Goal: Use online tool/utility: Utilize a website feature to perform a specific function

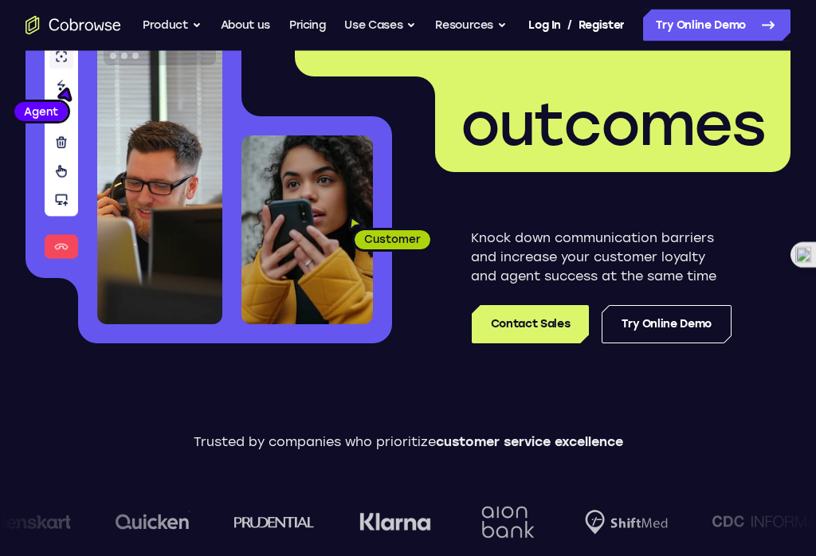
scroll to position [198, 0]
click at [680, 338] on link "Try Online Demo" at bounding box center [667, 324] width 130 height 38
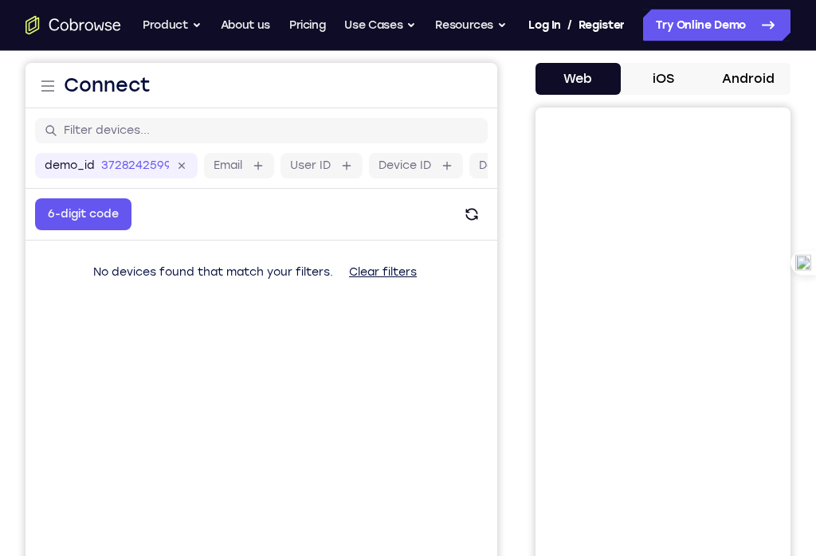
scroll to position [124, 0]
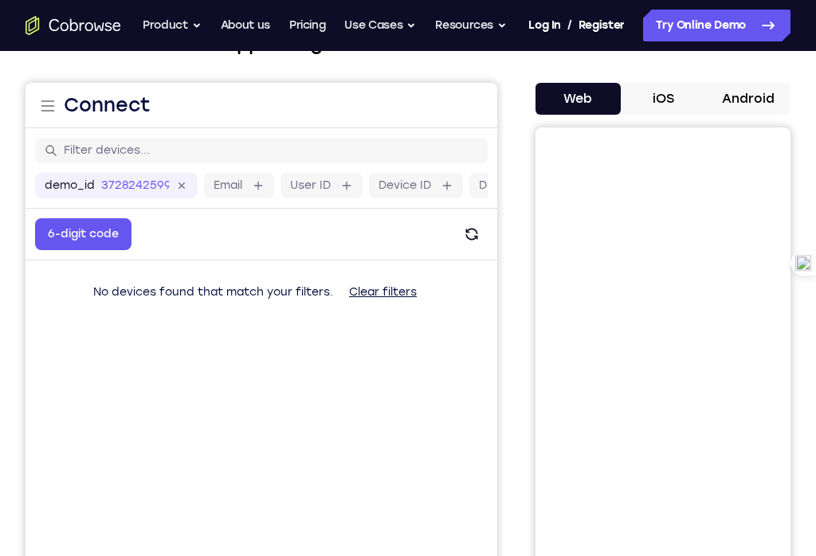
click at [668, 111] on button "iOS" at bounding box center [663, 99] width 85 height 32
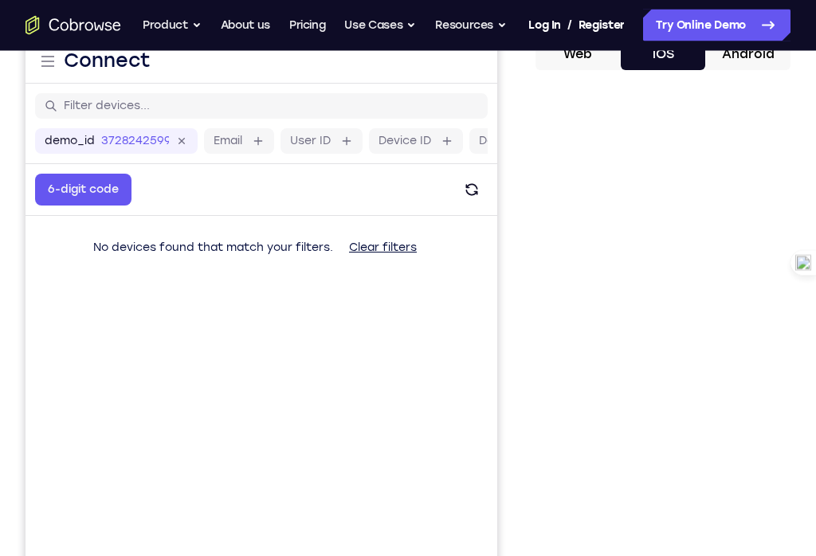
scroll to position [170, 0]
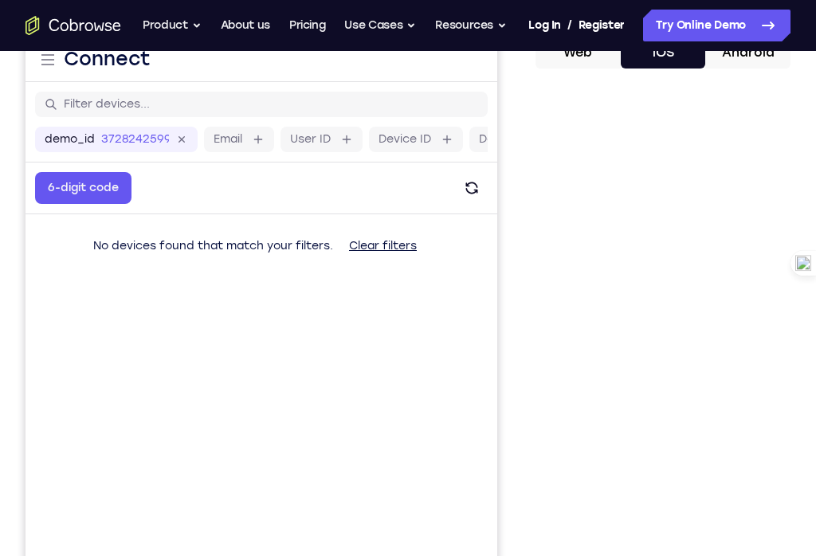
click at [83, 179] on button "6-digit code" at bounding box center [83, 188] width 96 height 32
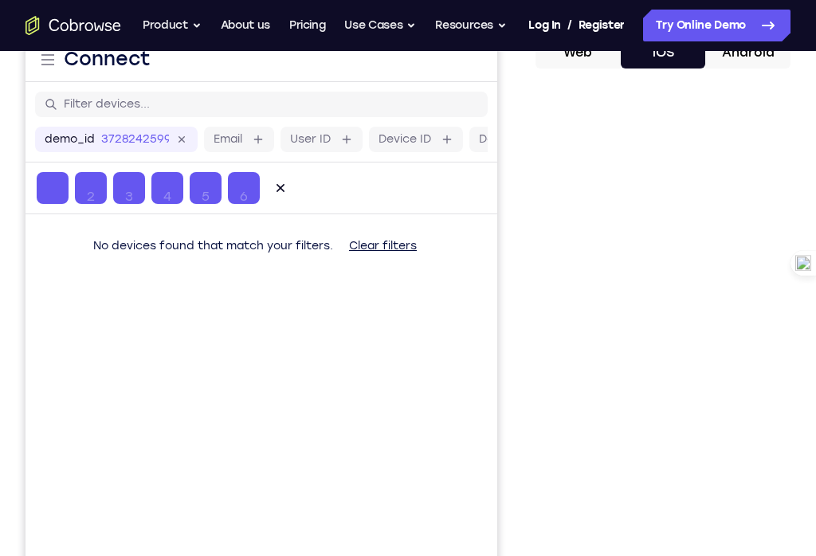
click at [82, 179] on button "6-digit code" at bounding box center [83, 188] width 96 height 32
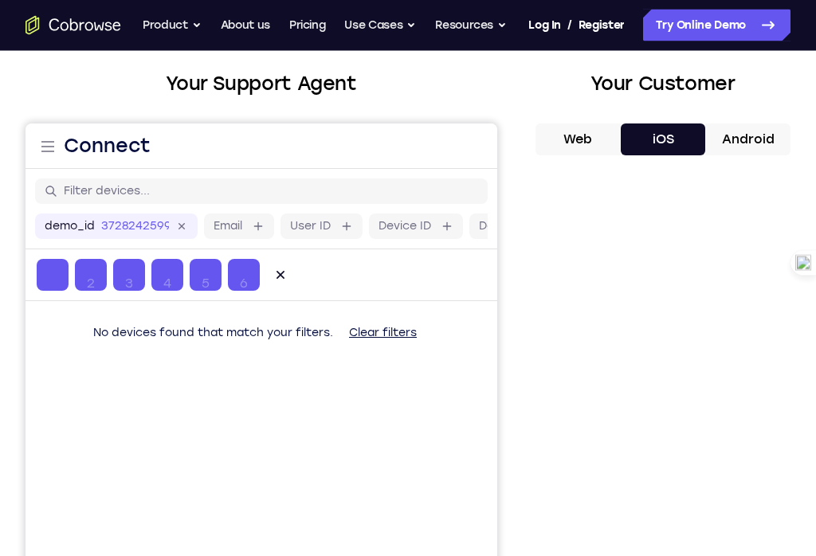
click at [654, 140] on button "iOS" at bounding box center [663, 140] width 85 height 32
click at [586, 140] on button "Web" at bounding box center [577, 140] width 85 height 32
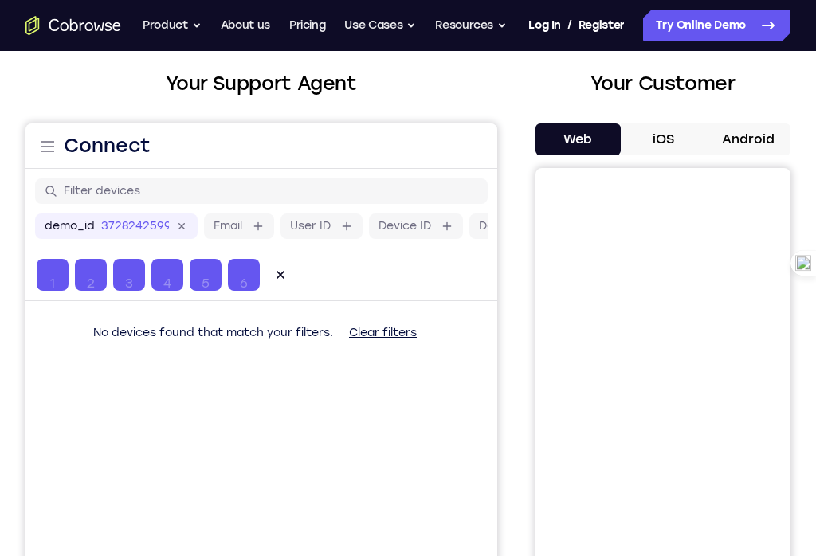
click at [618, 135] on button "Web" at bounding box center [577, 139] width 85 height 32
click at [672, 129] on button "iOS" at bounding box center [663, 139] width 85 height 32
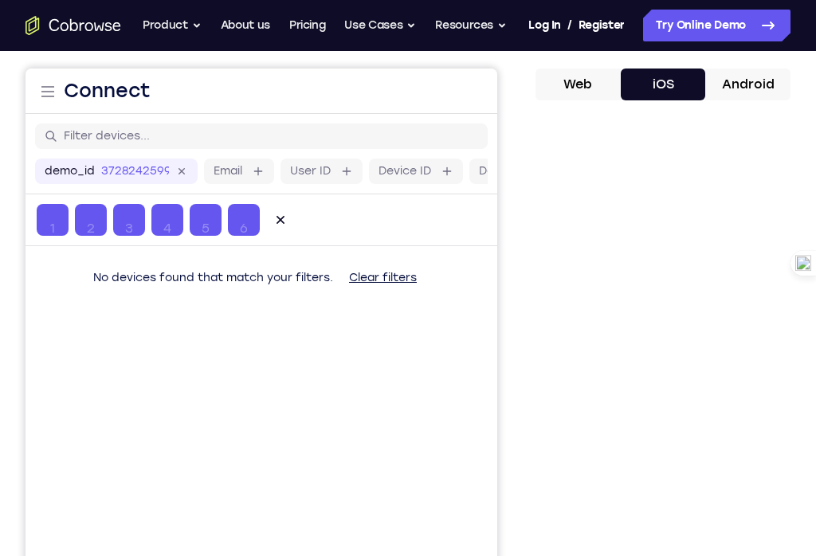
scroll to position [186, 0]
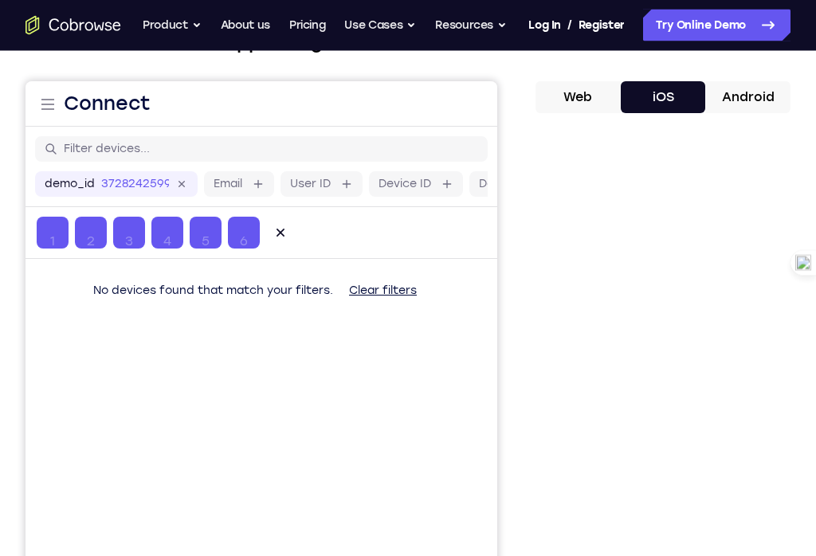
click at [750, 98] on button "Android" at bounding box center [747, 98] width 85 height 32
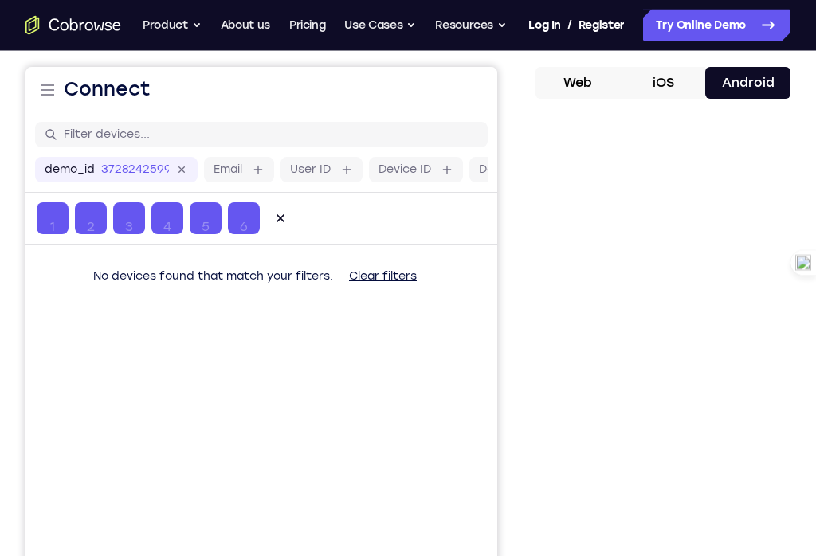
scroll to position [139, 0]
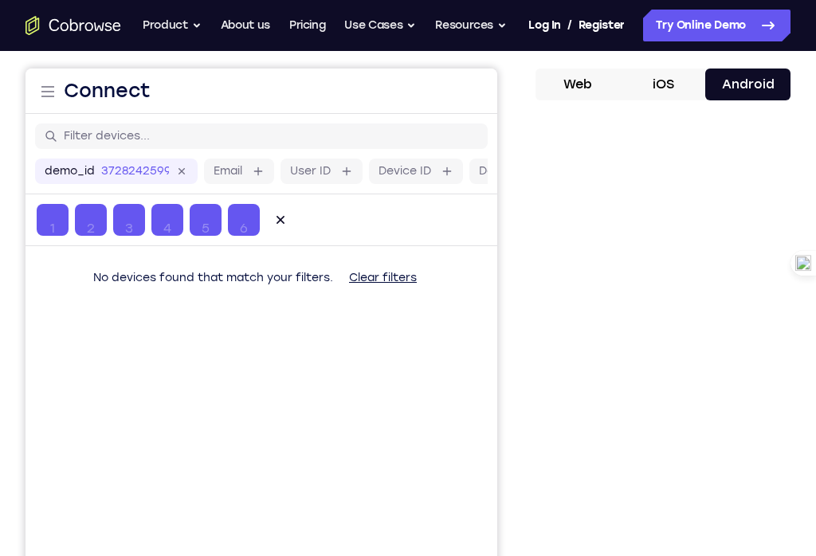
click at [588, 86] on button "Web" at bounding box center [577, 85] width 85 height 32
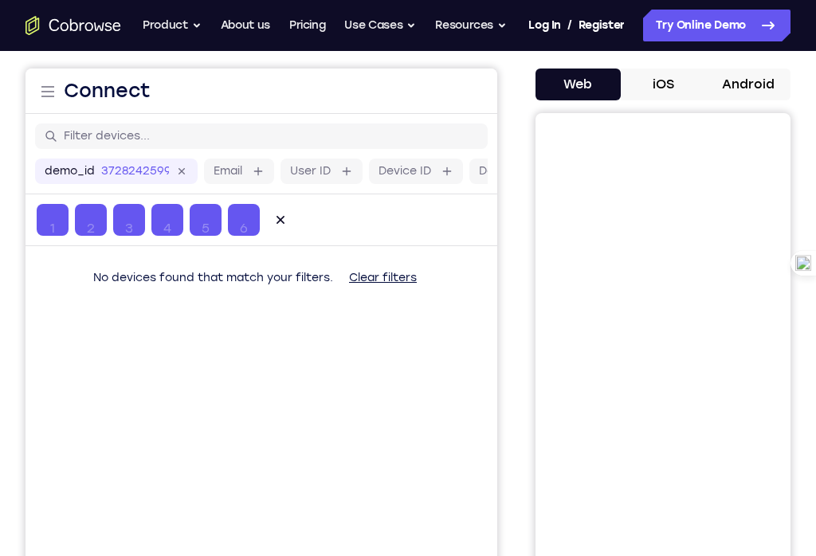
click at [53, 206] on div at bounding box center [53, 220] width 32 height 32
click at [59, 214] on input "Code entry digit 1" at bounding box center [53, 228] width 32 height 32
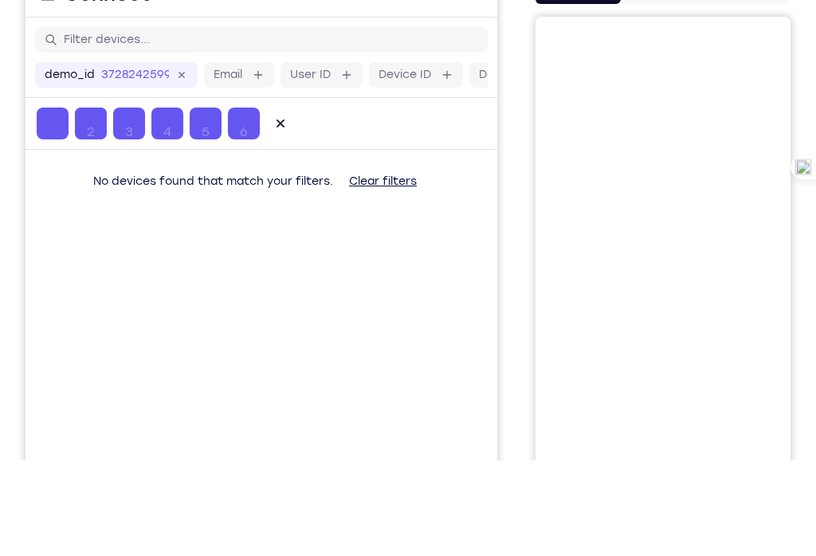
type input "1"
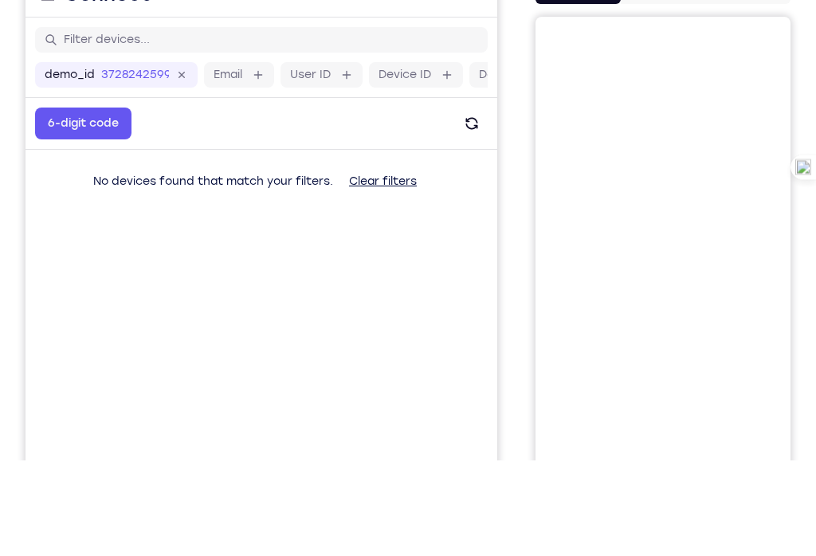
click at [53, 124] on button "6-digit code" at bounding box center [83, 124] width 96 height 32
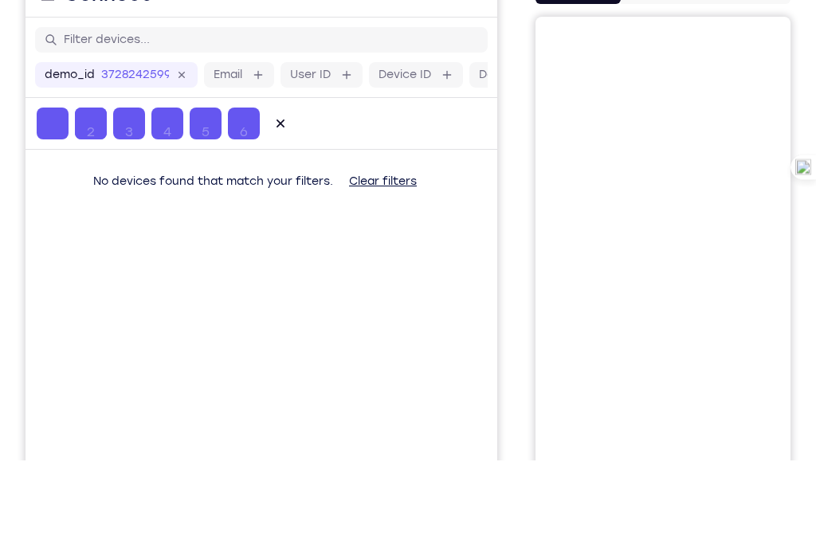
type input "9"
type input "5"
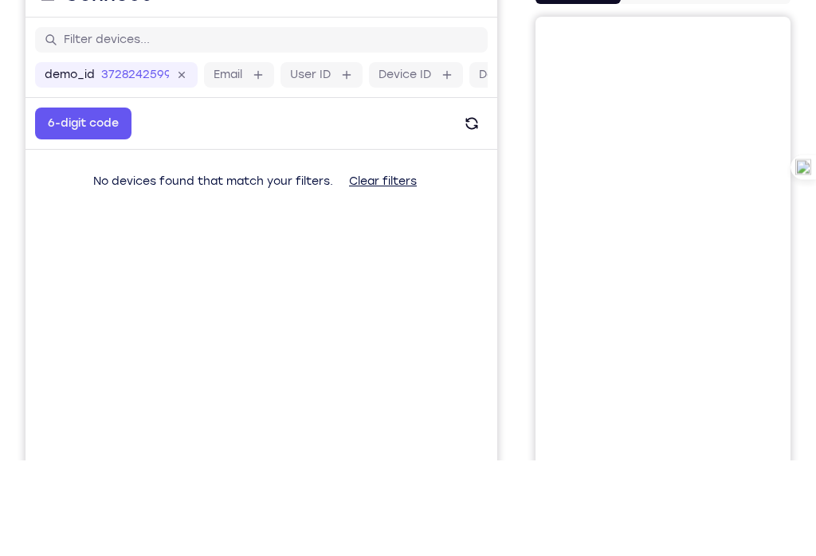
type input "2"
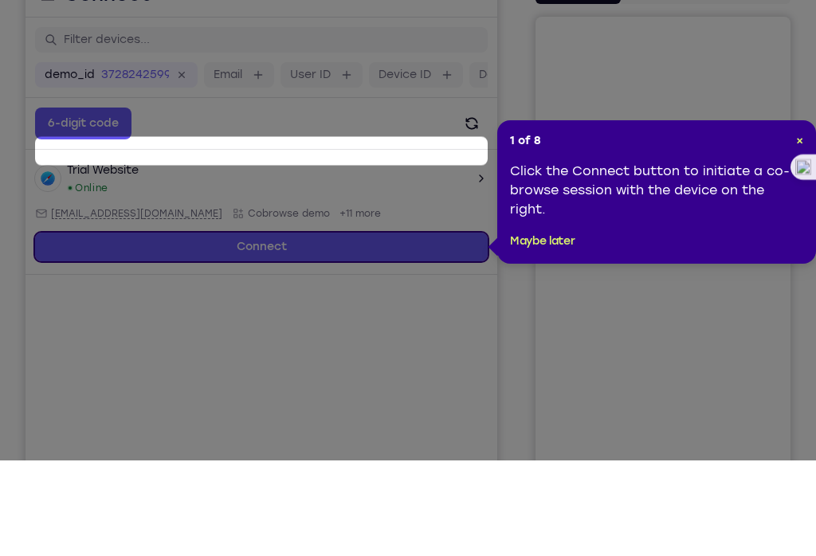
scroll to position [235, 0]
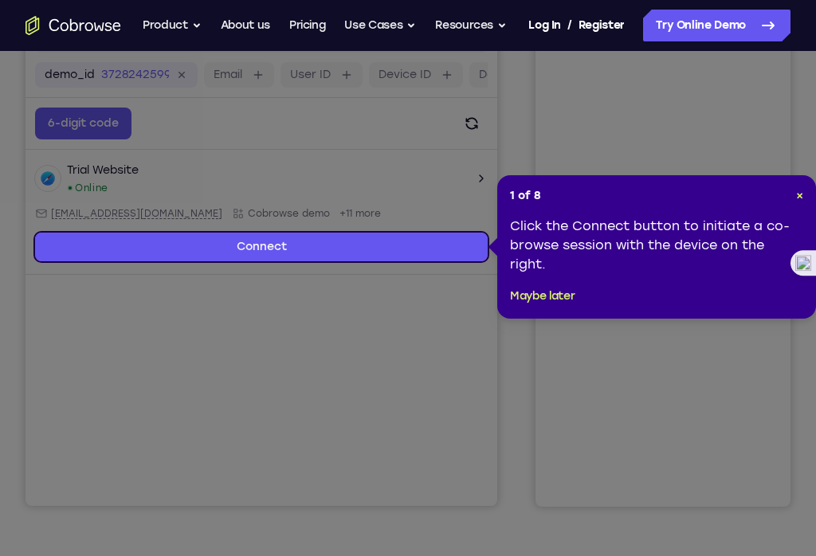
click at [97, 236] on link "Connect" at bounding box center [261, 247] width 453 height 29
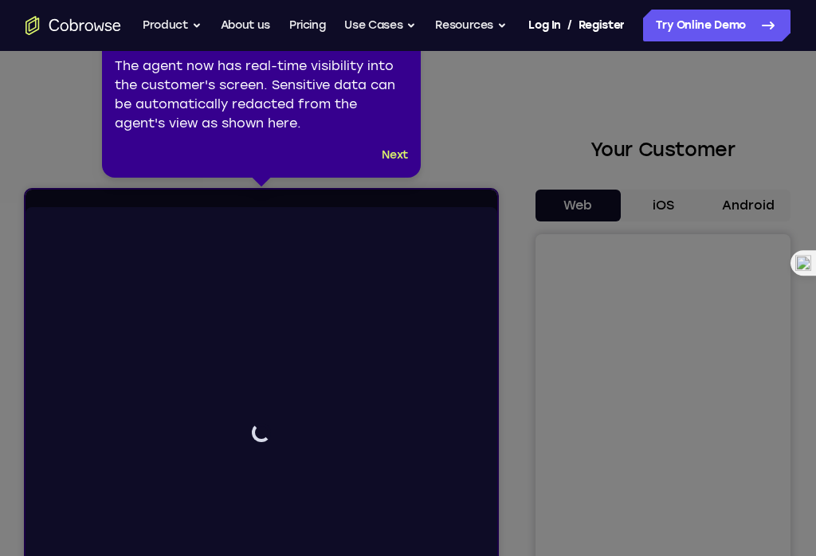
scroll to position [0, 0]
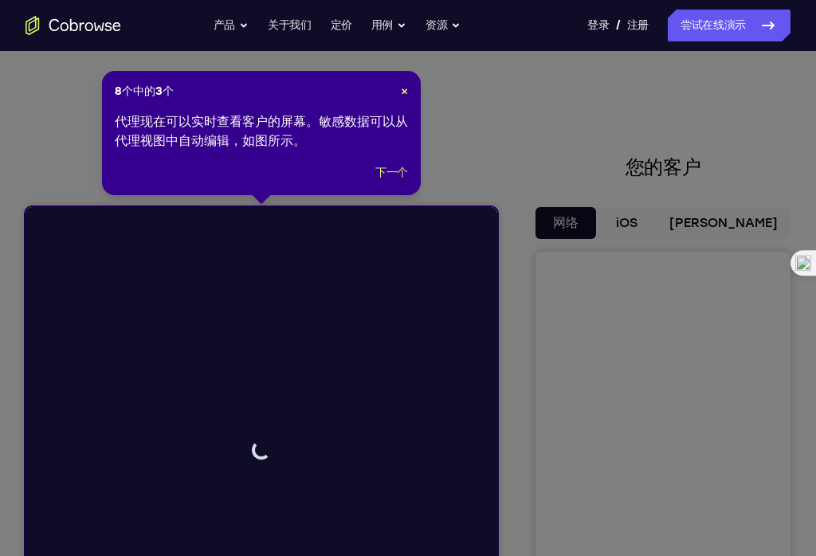
click at [386, 156] on div "8个中的3个 × 代理现在可以实时查看客户的屏幕。敏感数据可以从代理视图中自动编辑，如图所示。 下一个" at bounding box center [261, 133] width 319 height 124
click at [385, 156] on div "8个中的3个 × 代理现在可以实时查看客户的屏幕。敏感数据可以从代理视图中自动编辑，如图所示。 下一个" at bounding box center [261, 133] width 319 height 124
click at [385, 169] on button "下一个" at bounding box center [391, 172] width 33 height 19
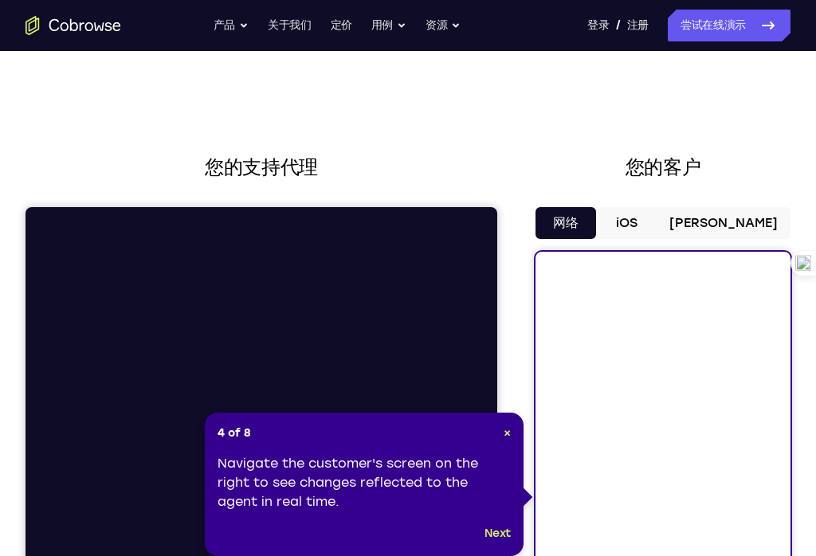
click at [384, 169] on h2 "您的支持代理" at bounding box center [261, 167] width 472 height 29
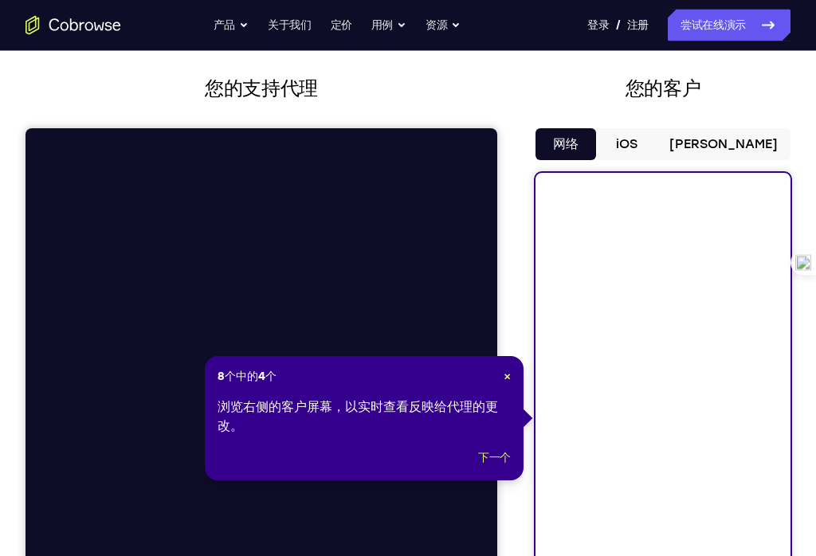
click at [484, 465] on button "下一个" at bounding box center [494, 458] width 33 height 19
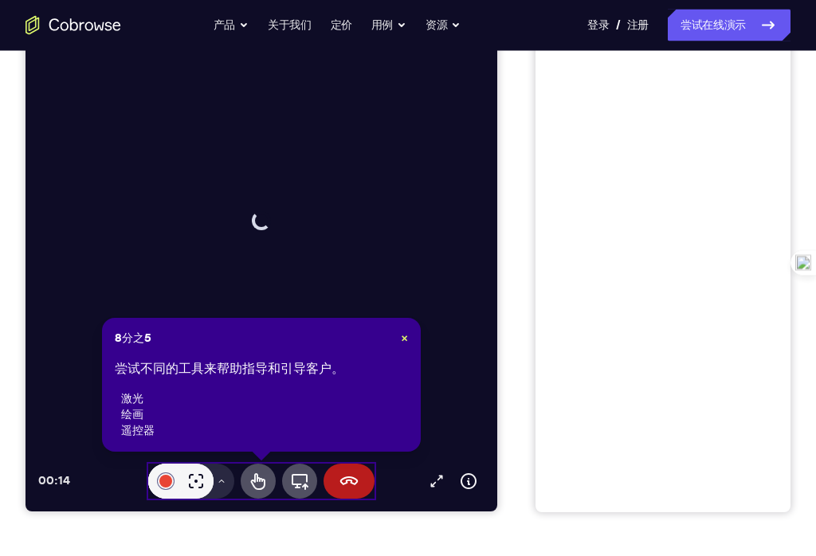
scroll to position [231, 0]
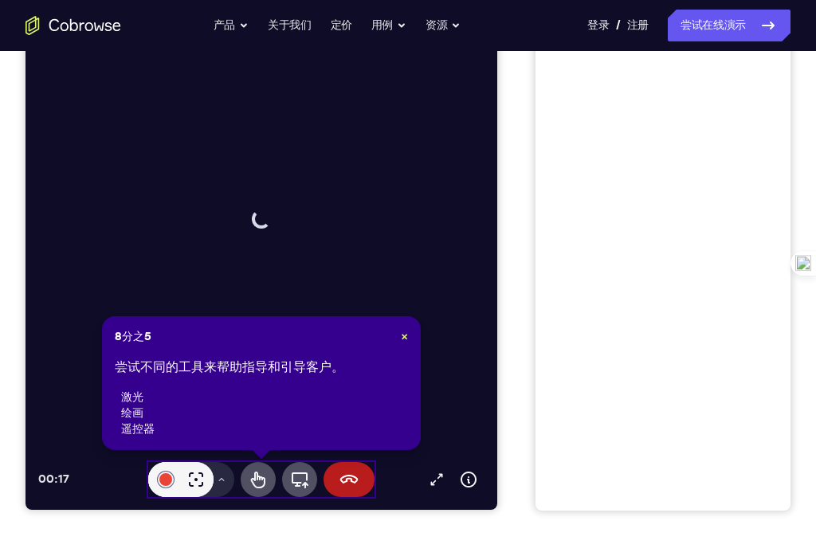
click at [410, 333] on div "8分之5 × 尝试不同的工具来帮助指导和引导客户。 激光 绘画 遥控器" at bounding box center [261, 383] width 319 height 134
click at [395, 337] on header "8分之5 ×" at bounding box center [261, 337] width 293 height 16
click at [337, 483] on button "End session" at bounding box center [348, 479] width 51 height 35
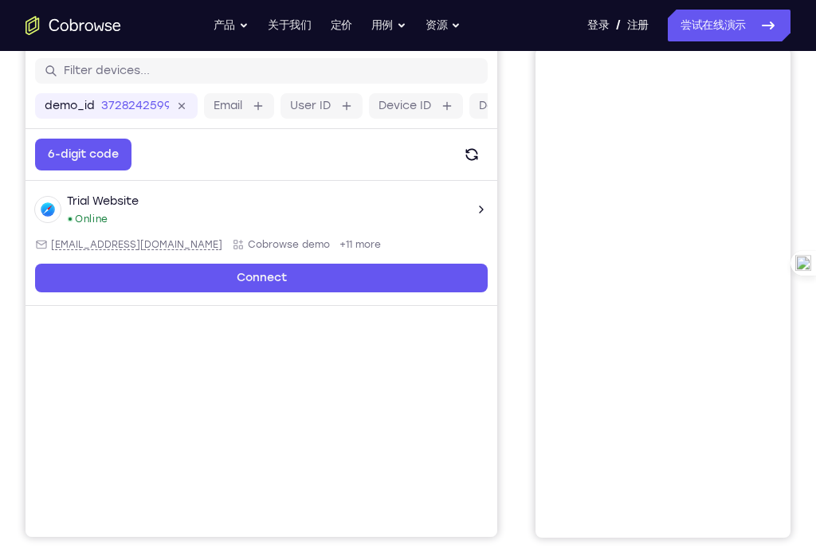
scroll to position [203, 0]
click at [473, 217] on div "Trial Website Online web@example.com Cobrowse demo +11 more" at bounding box center [261, 210] width 453 height 32
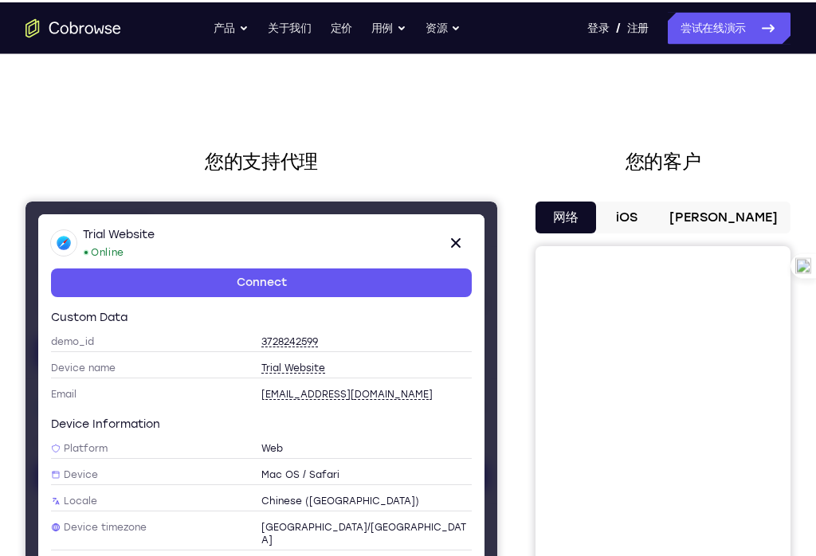
scroll to position [0, 0]
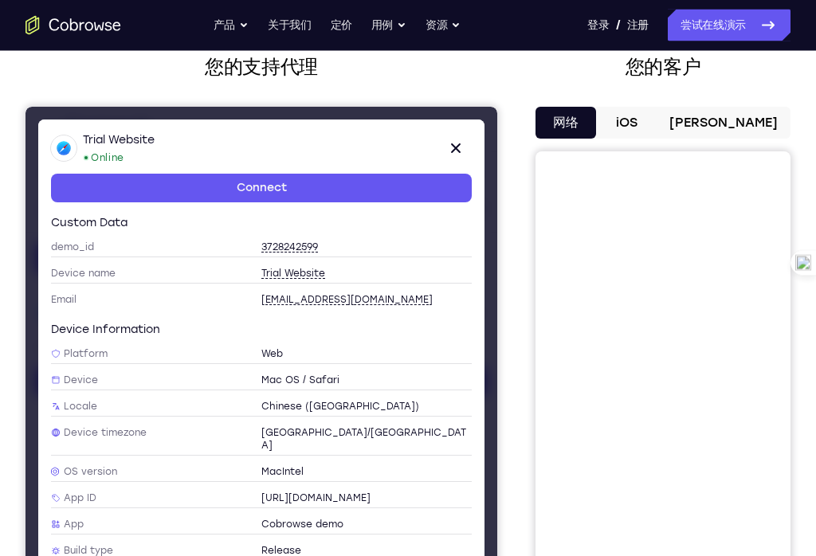
click at [656, 134] on button "iOS" at bounding box center [626, 124] width 61 height 32
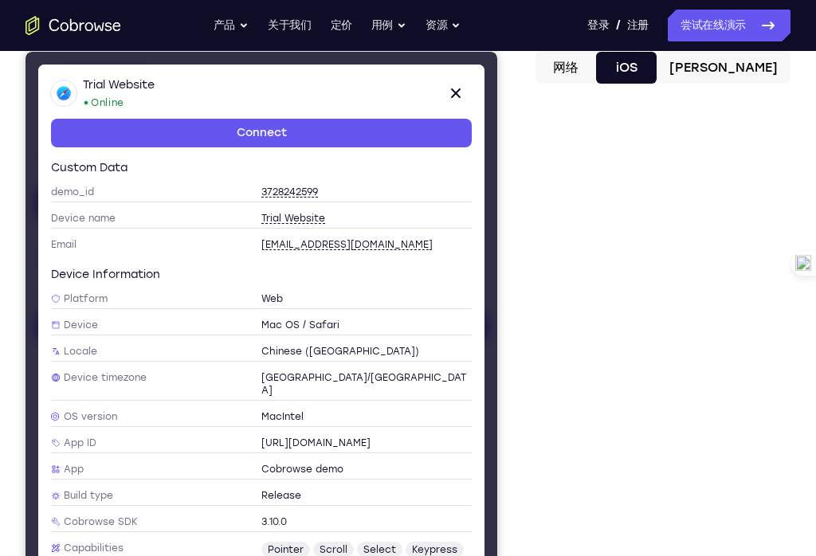
scroll to position [155, 0]
click at [747, 70] on button "安卓" at bounding box center [723, 69] width 134 height 32
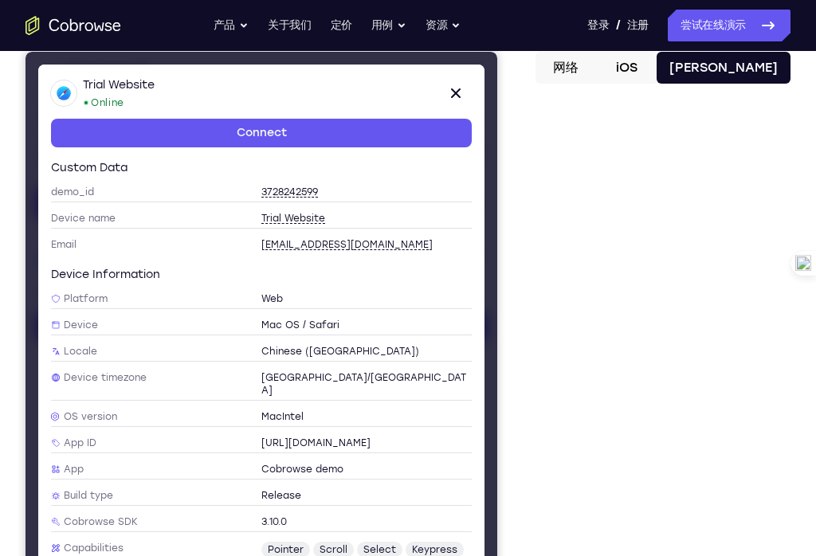
click at [656, 72] on button "iOS" at bounding box center [626, 68] width 61 height 32
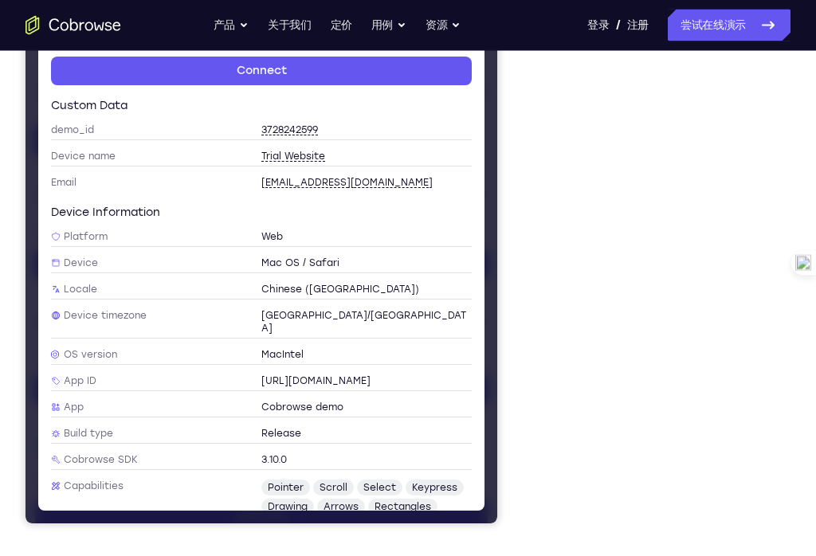
scroll to position [135, 0]
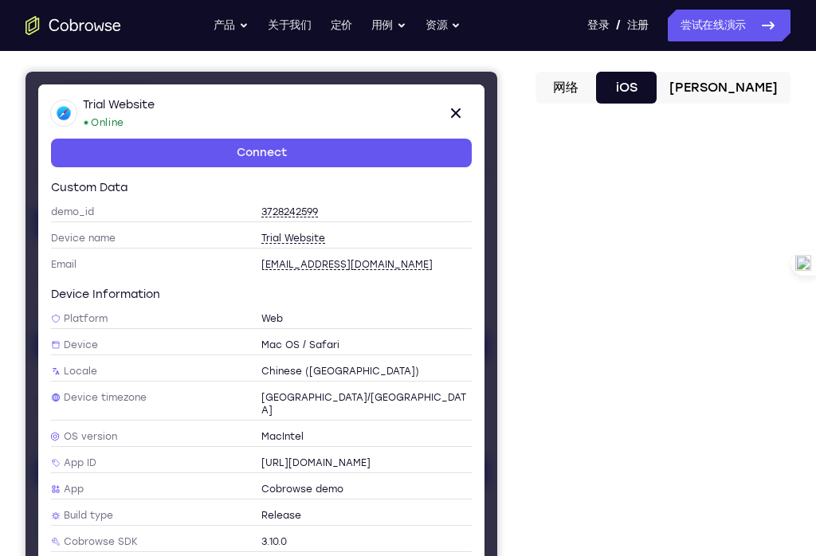
click at [730, 77] on button "安卓" at bounding box center [723, 88] width 134 height 32
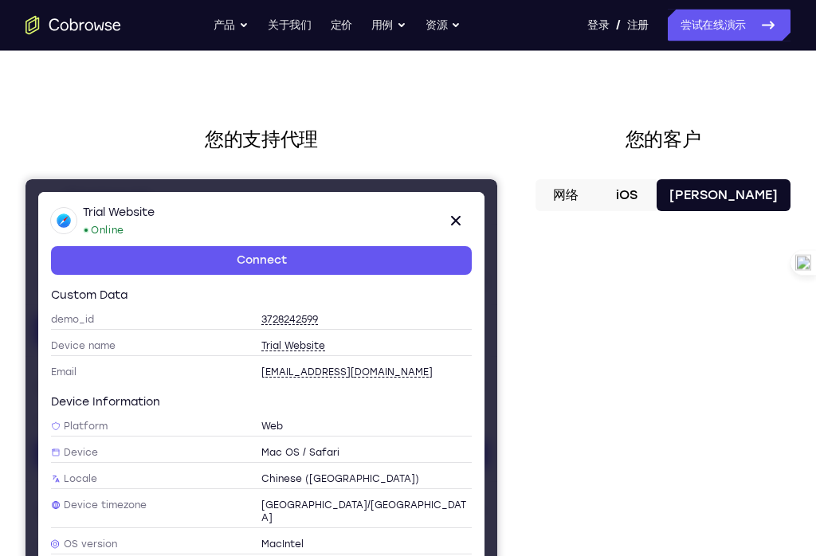
scroll to position [0, 0]
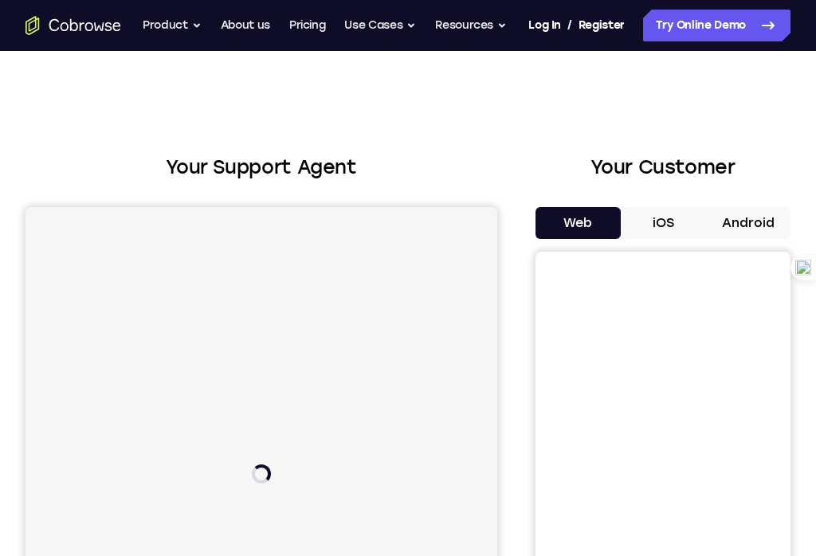
click at [683, 228] on button "iOS" at bounding box center [663, 223] width 85 height 32
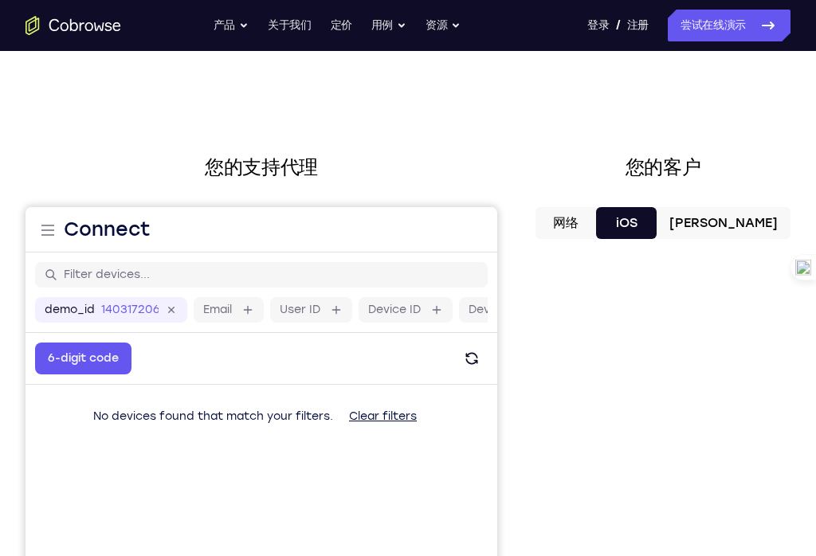
click at [750, 218] on button "[PERSON_NAME]" at bounding box center [723, 223] width 134 height 32
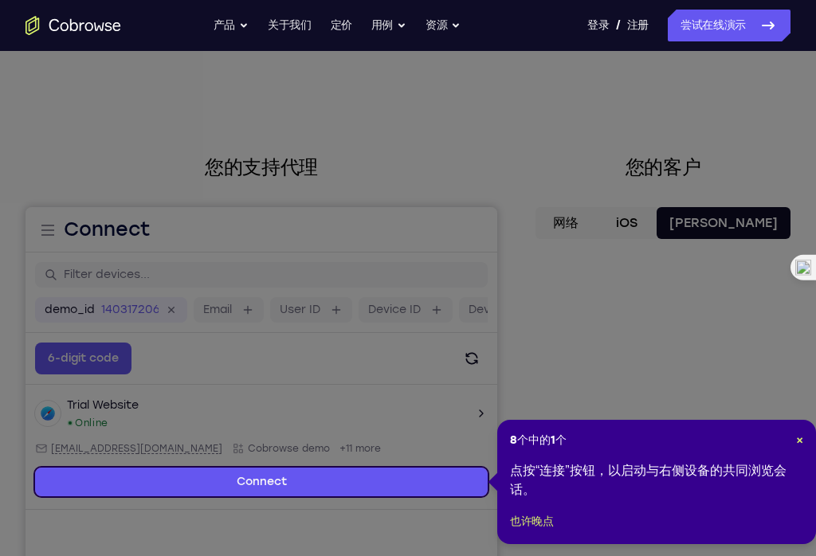
click at [796, 435] on span "×" at bounding box center [799, 440] width 7 height 14
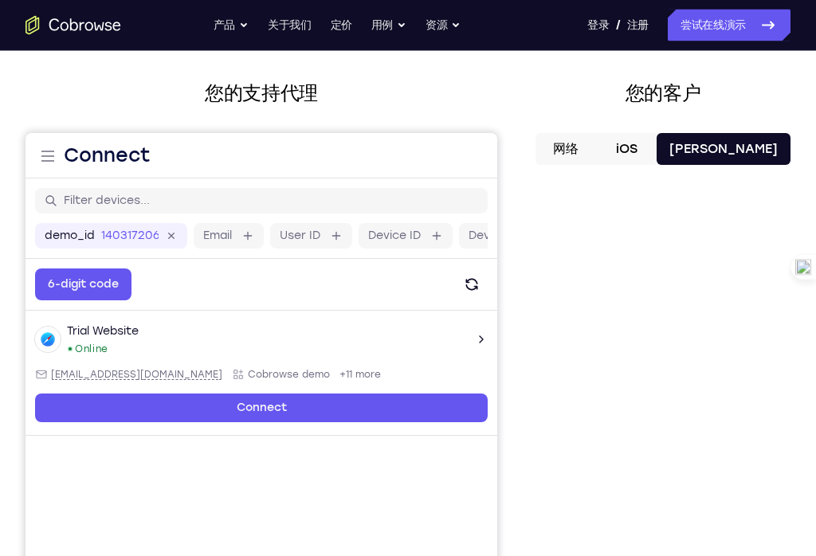
click at [656, 149] on button "iOS" at bounding box center [626, 150] width 61 height 32
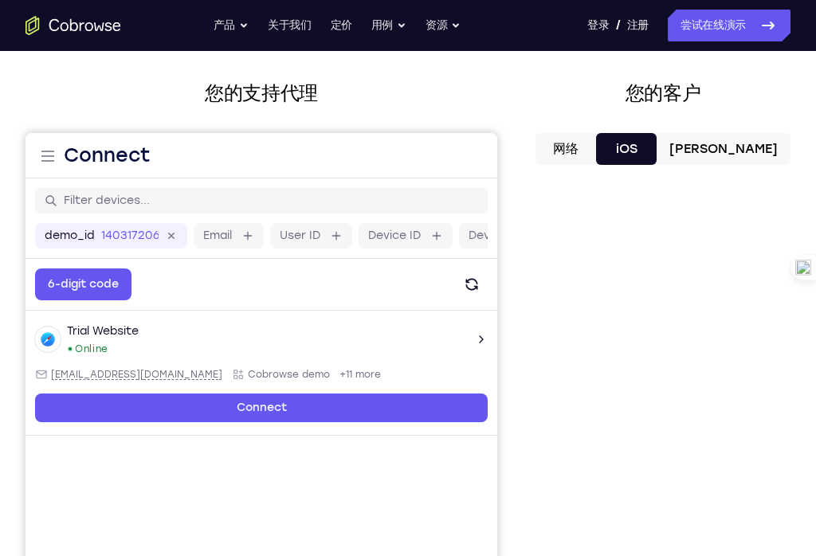
click at [747, 144] on button "安卓" at bounding box center [723, 149] width 134 height 32
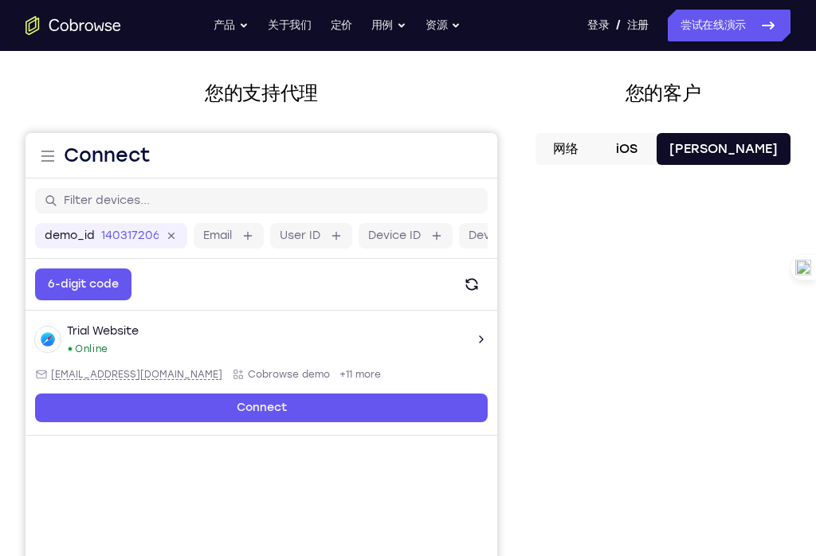
click at [656, 157] on button "iOS" at bounding box center [626, 149] width 61 height 32
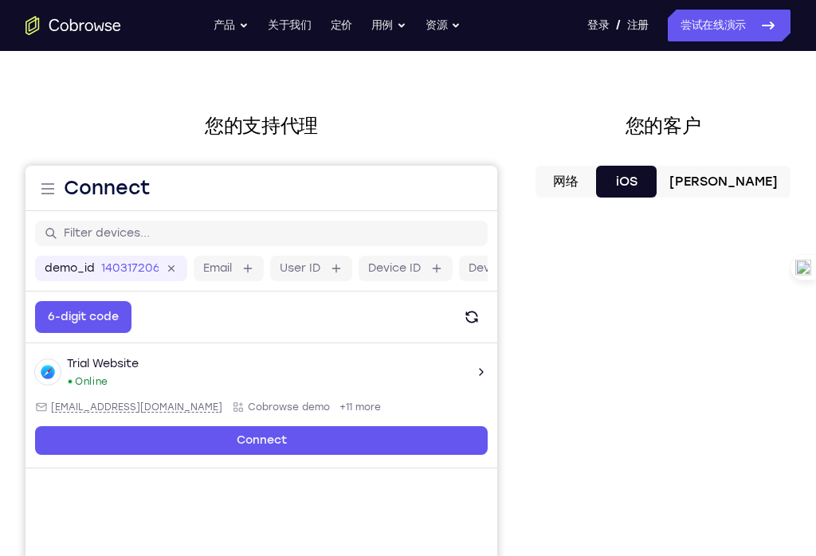
scroll to position [41, 0]
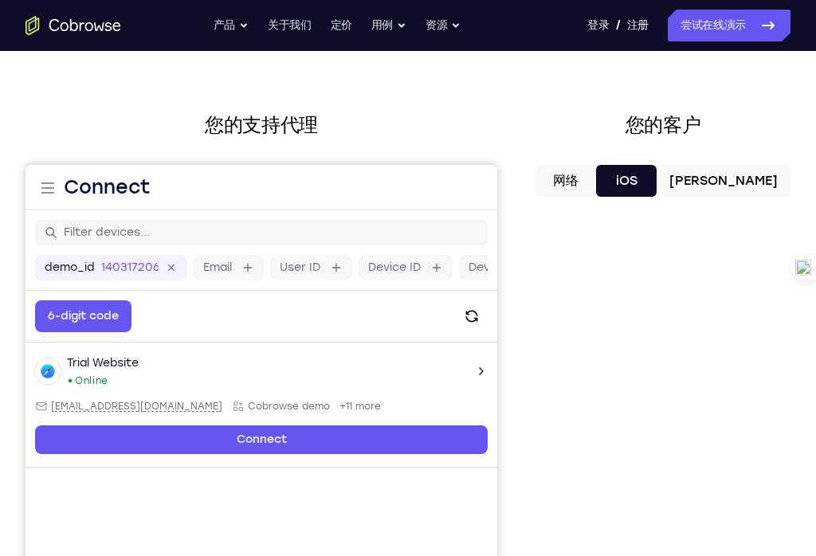
click at [38, 98] on div "您的支持代理 您的客户 网络 iOS 安卓 下一步 我们很乐意提供产品演示、回答任何技术问题或分享最佳实践。 创建帐户 联系销售" at bounding box center [408, 534] width 816 height 1051
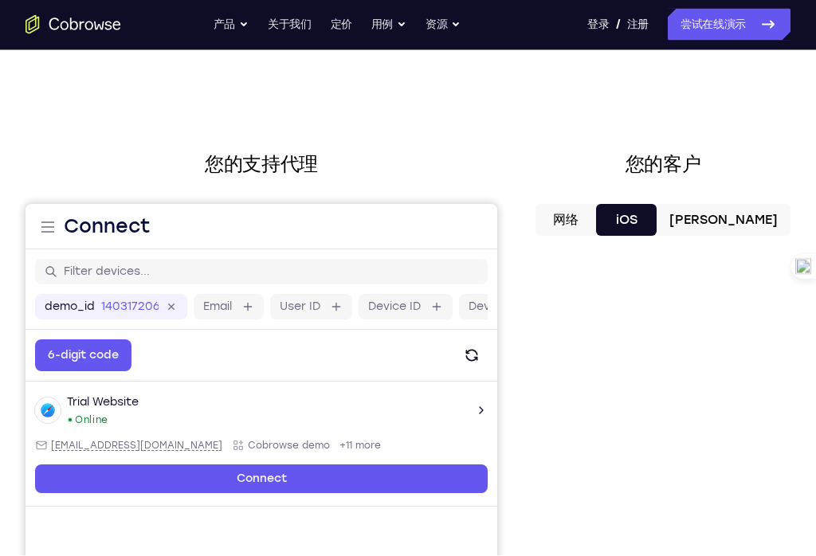
scroll to position [0, 0]
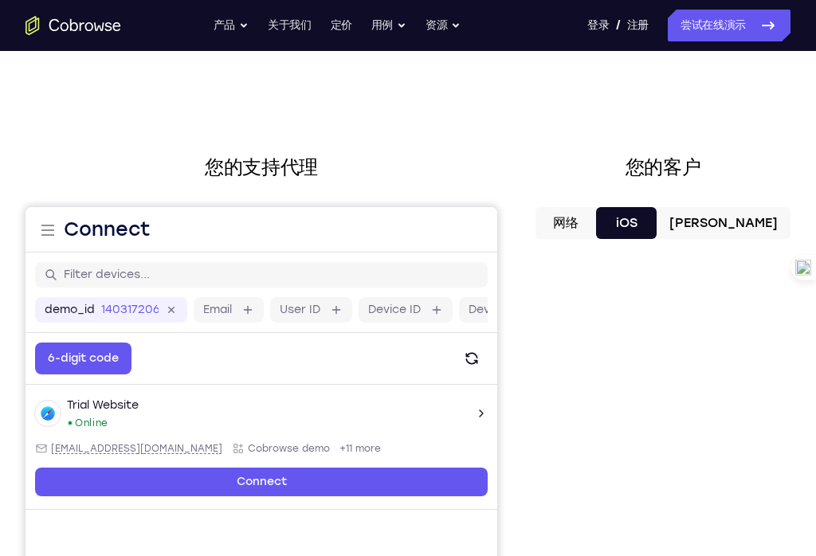
click at [760, 211] on button "安卓" at bounding box center [723, 223] width 134 height 32
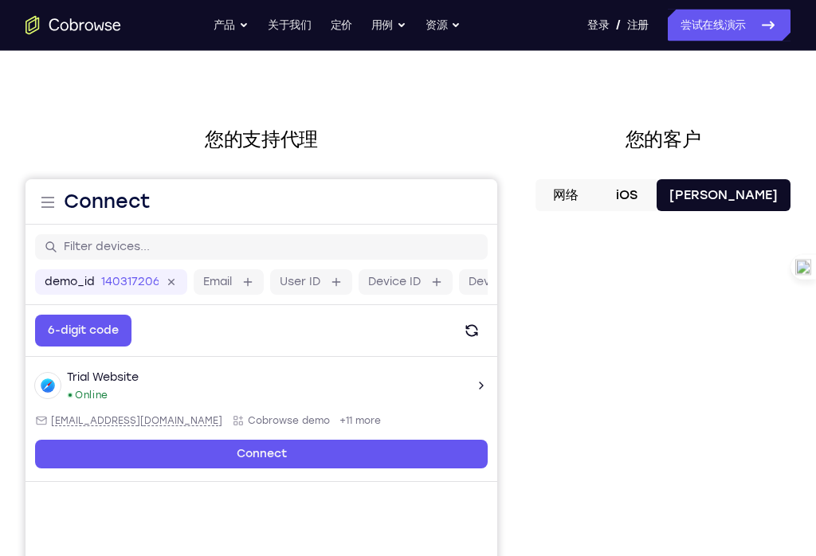
scroll to position [28, 0]
click at [656, 193] on button "iOS" at bounding box center [626, 195] width 61 height 32
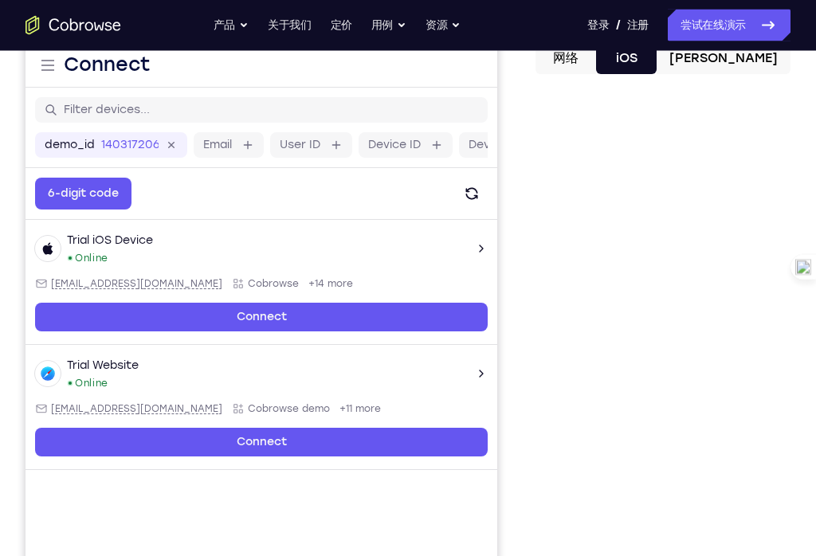
scroll to position [168, 0]
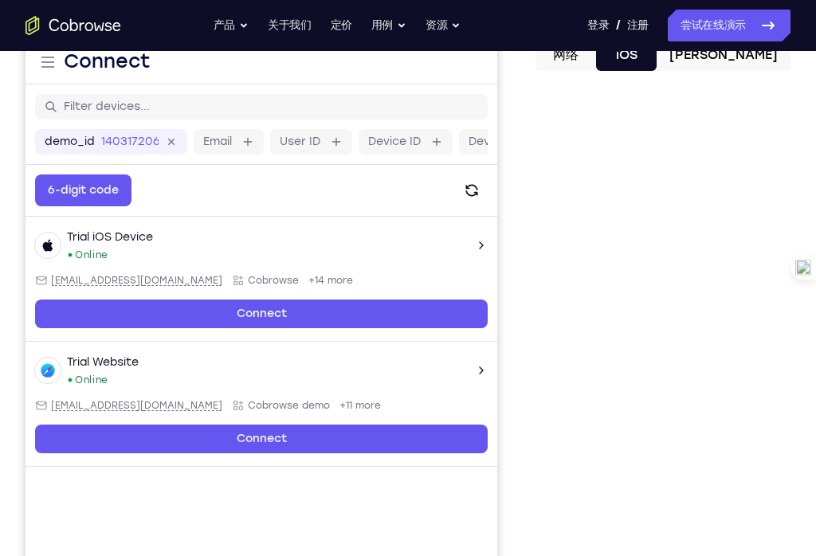
click at [751, 70] on button "安卓" at bounding box center [723, 55] width 134 height 32
click at [656, 58] on button "iOS" at bounding box center [626, 55] width 61 height 32
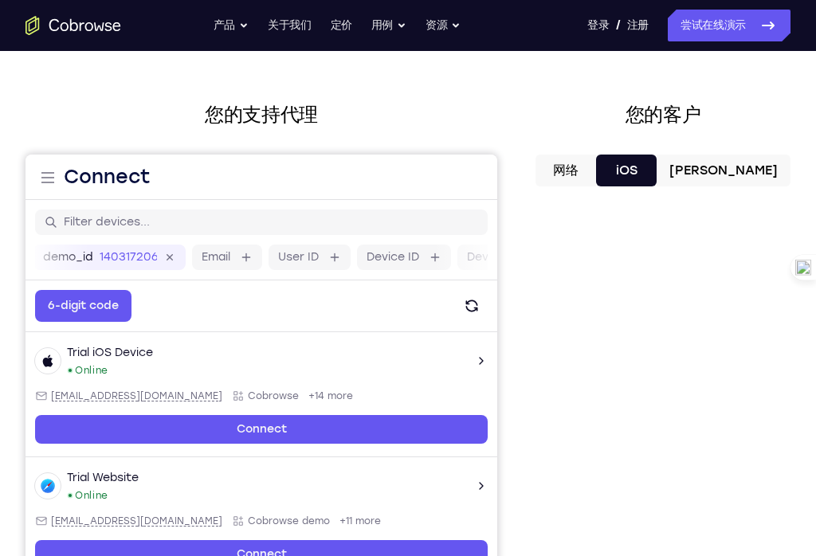
scroll to position [45, 0]
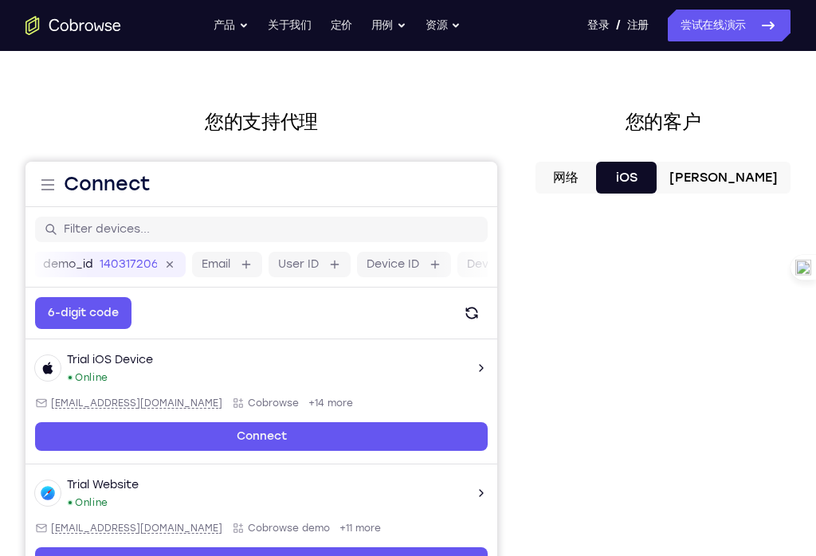
click at [749, 178] on button "安卓" at bounding box center [723, 178] width 134 height 32
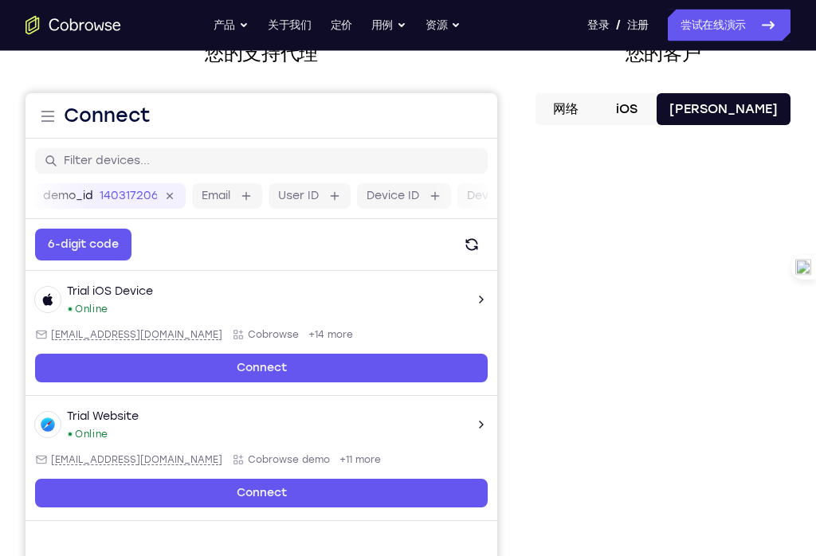
scroll to position [115, 0]
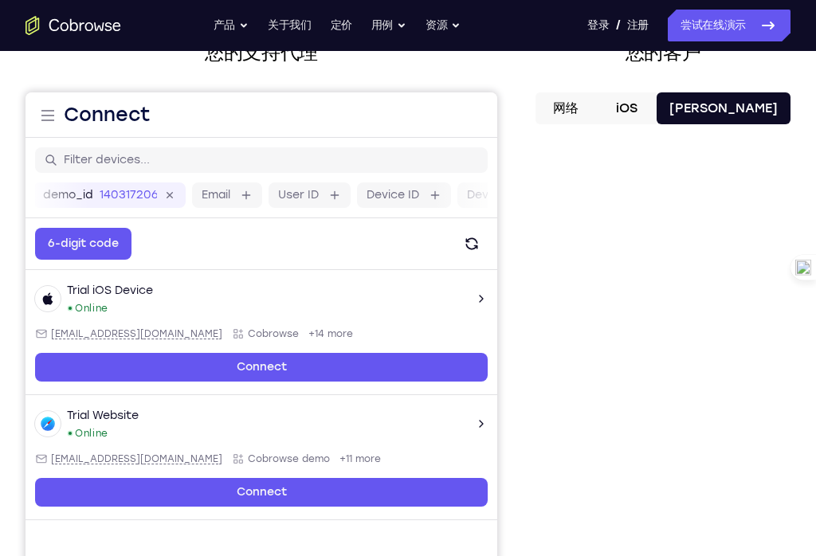
click at [656, 104] on button "iOS" at bounding box center [626, 108] width 61 height 32
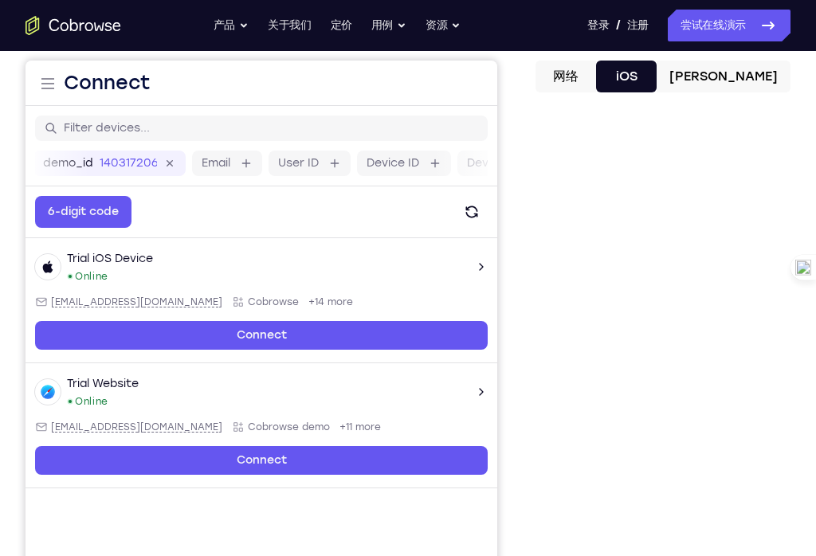
scroll to position [127, 0]
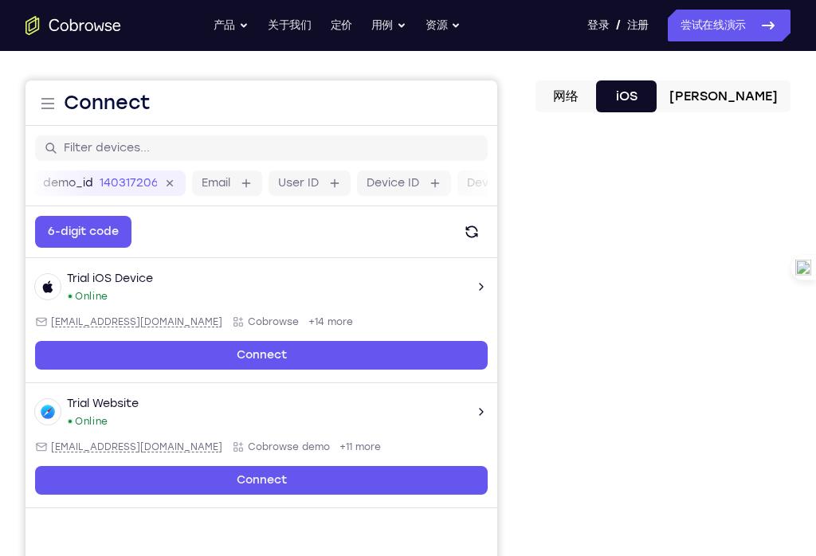
click at [747, 97] on button "安卓" at bounding box center [723, 96] width 134 height 32
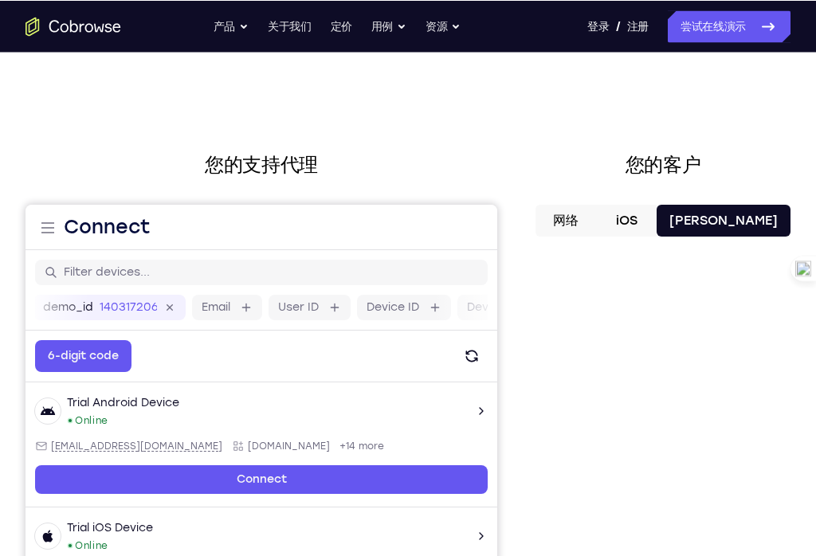
scroll to position [0, 0]
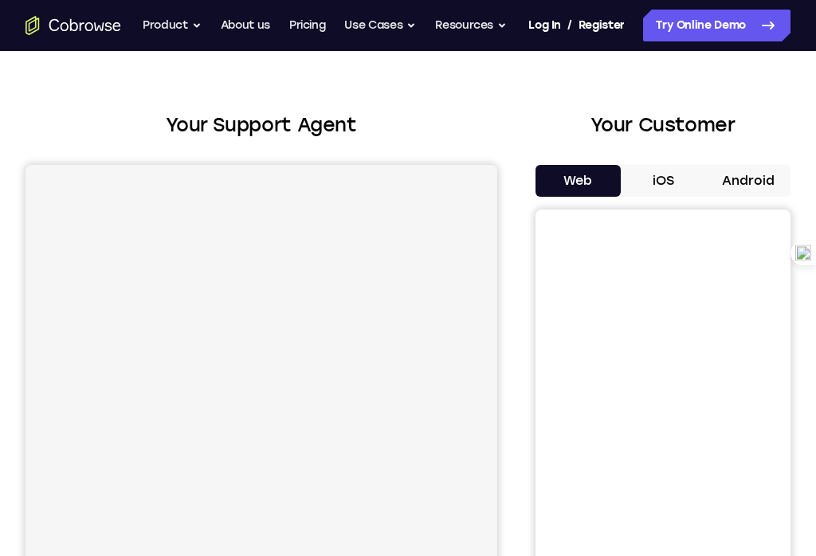
scroll to position [42, 0]
click at [735, 180] on button "Android" at bounding box center [747, 181] width 85 height 32
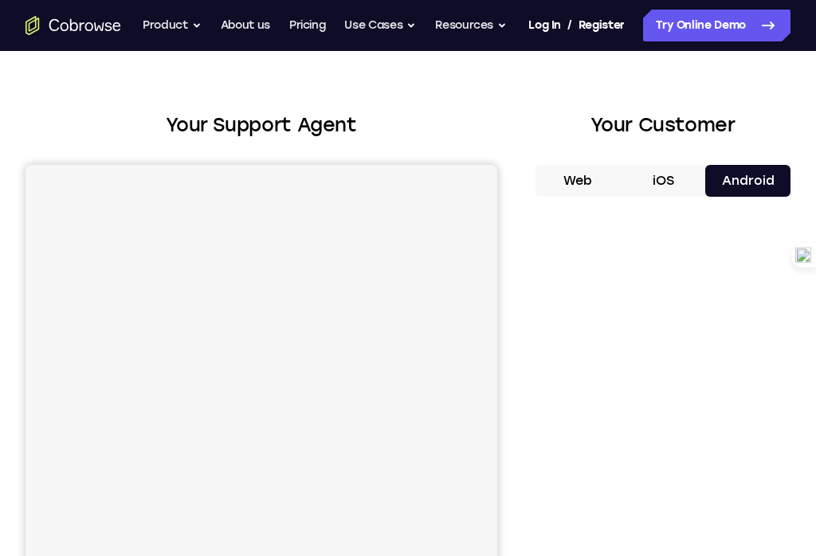
click at [727, 196] on button "Android" at bounding box center [747, 181] width 85 height 32
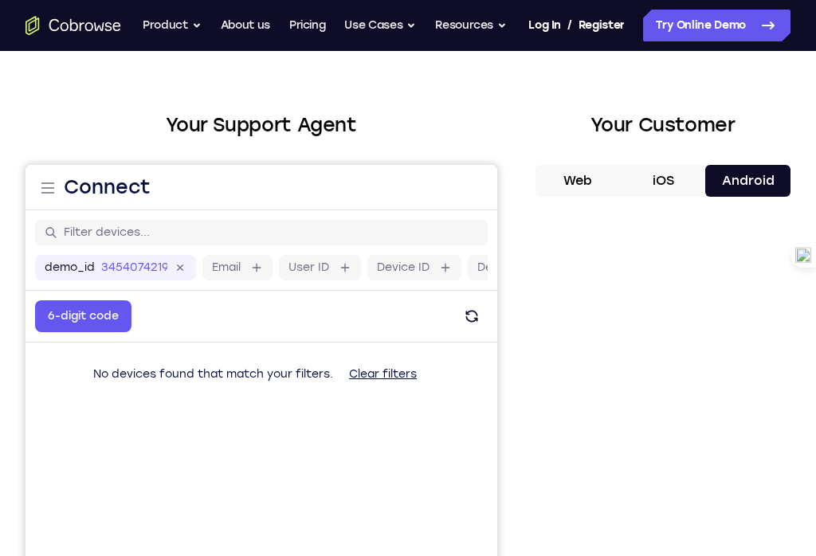
scroll to position [0, 0]
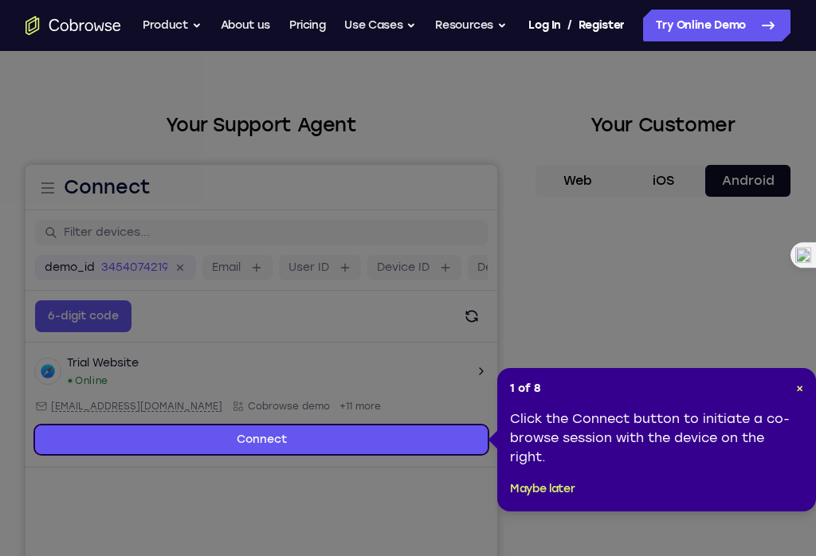
click at [791, 382] on header "1 of 8 ×" at bounding box center [656, 389] width 293 height 16
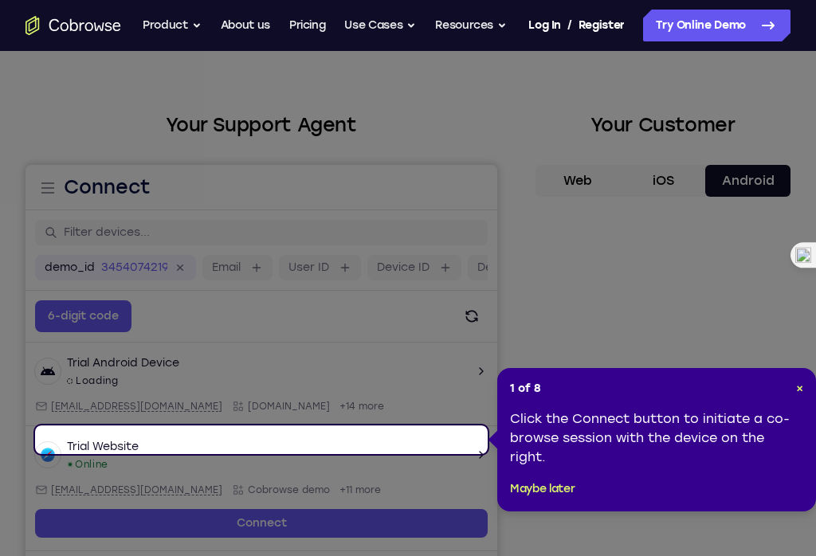
click at [796, 385] on span "×" at bounding box center [799, 389] width 7 height 14
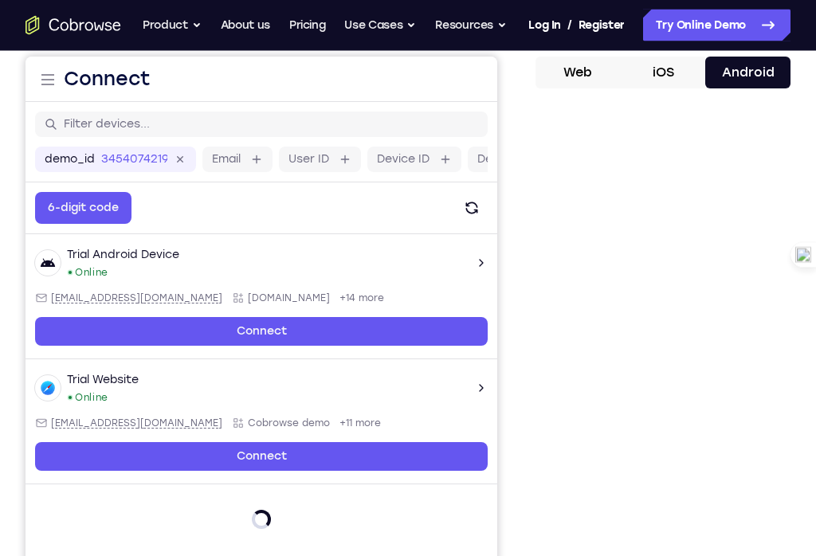
scroll to position [153, 0]
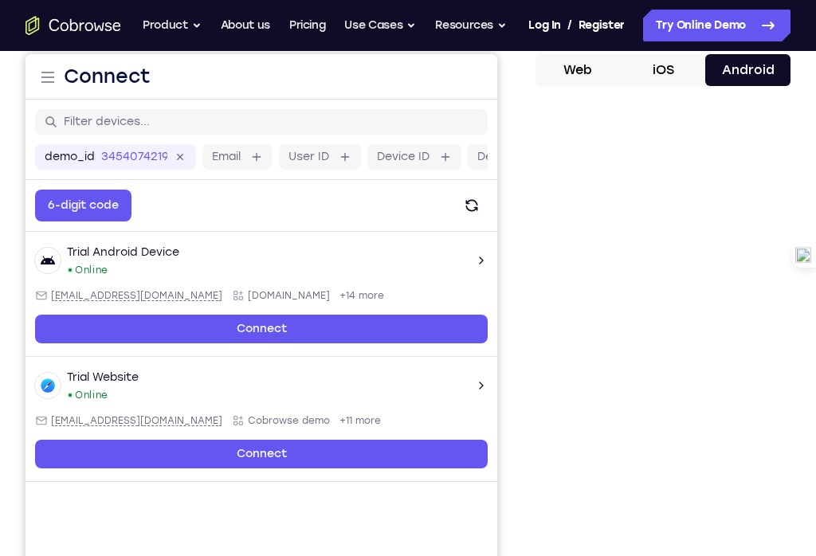
click at [794, 344] on div "Your Support Agent Your Customer Web iOS Android Next Steps We’d be happy to gi…" at bounding box center [408, 434] width 816 height 1073
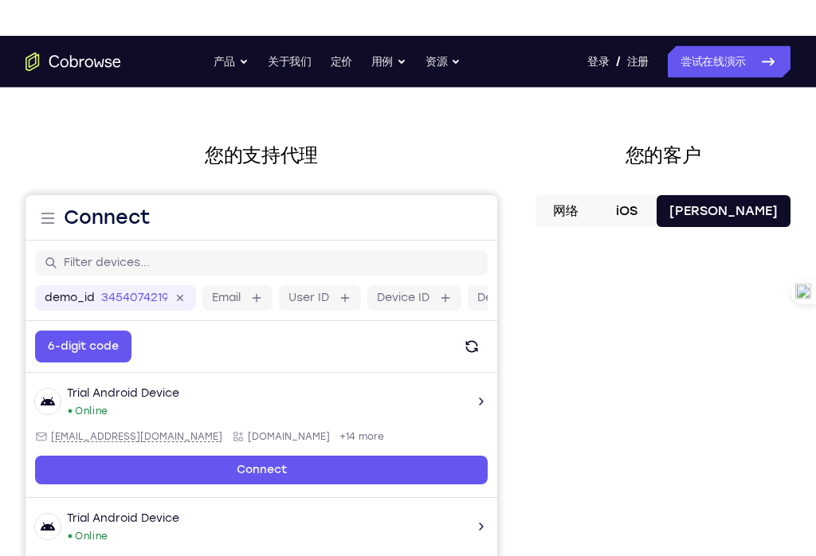
scroll to position [0, 0]
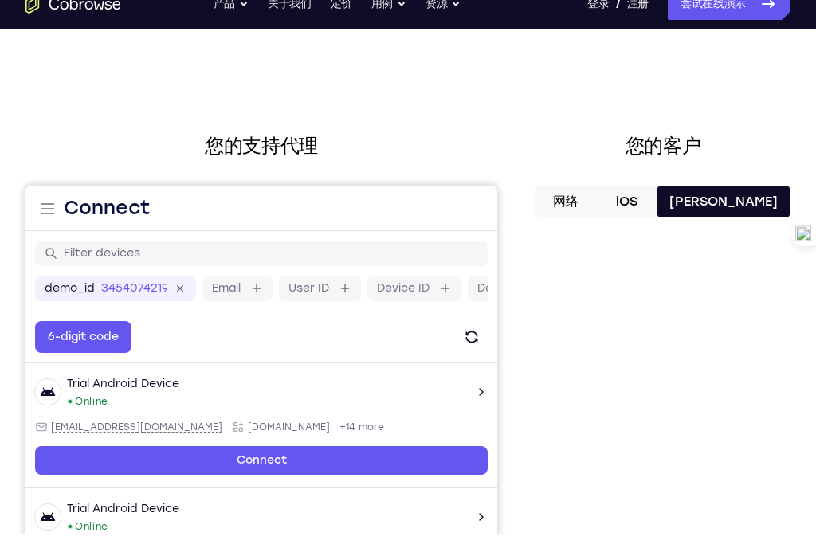
click at [656, 207] on button "iOS" at bounding box center [626, 223] width 61 height 32
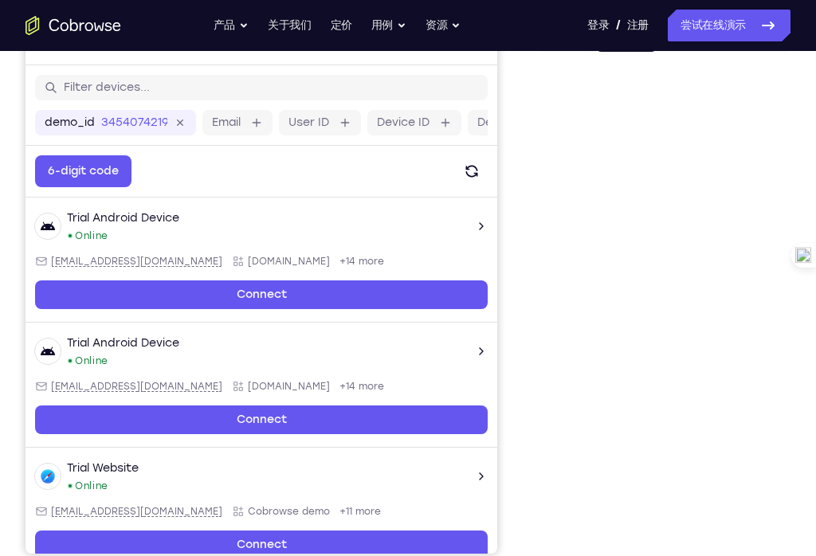
scroll to position [194, 0]
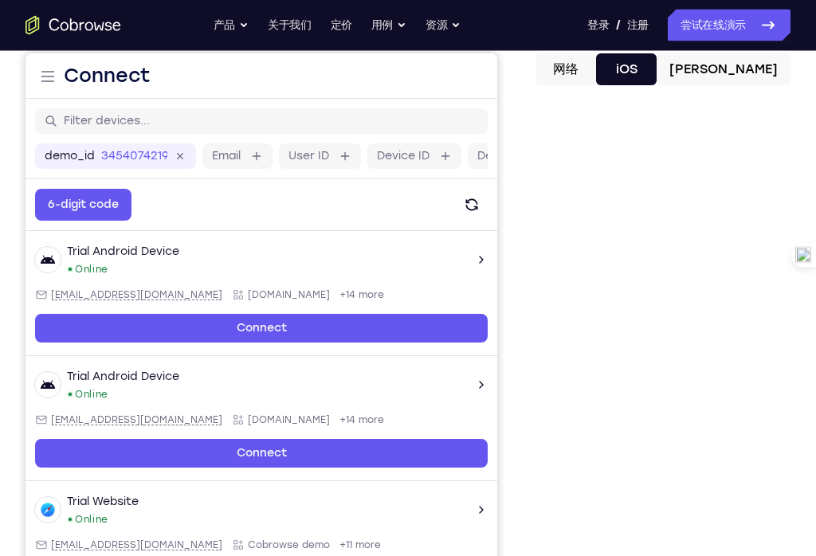
click at [751, 79] on button "安卓" at bounding box center [723, 70] width 134 height 32
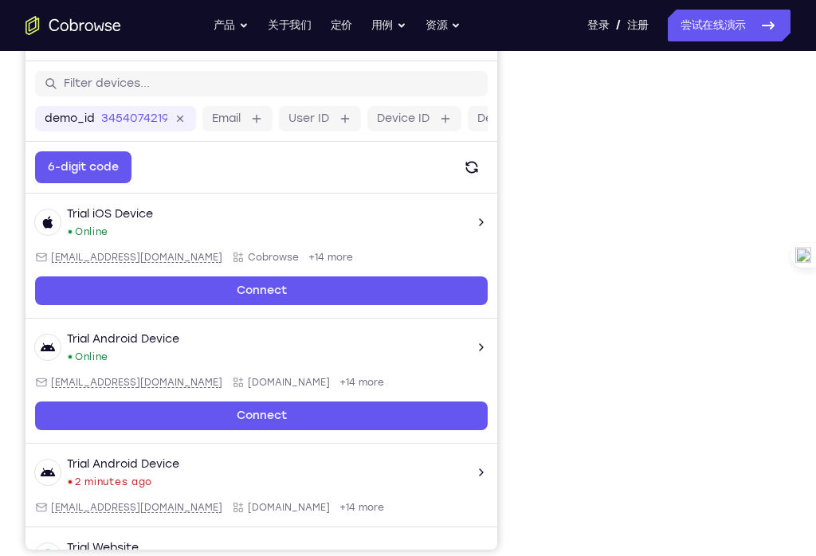
scroll to position [0, 0]
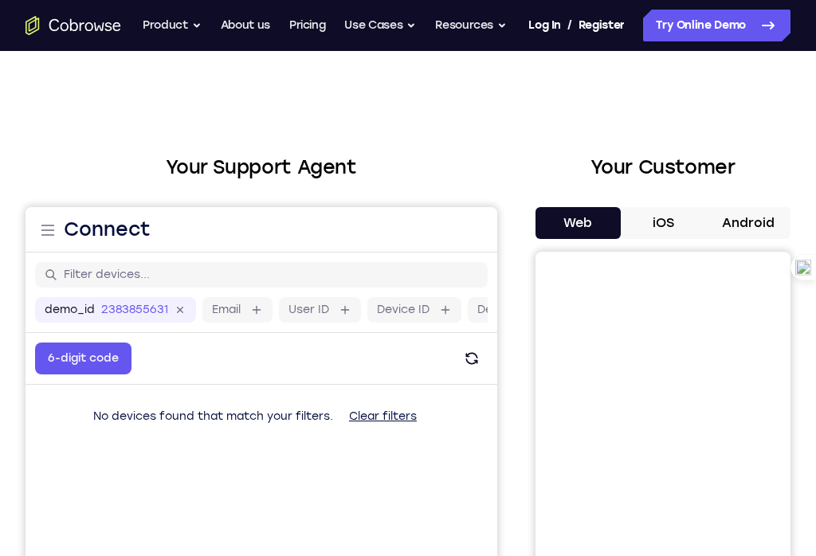
click at [753, 233] on button "Android" at bounding box center [747, 223] width 85 height 32
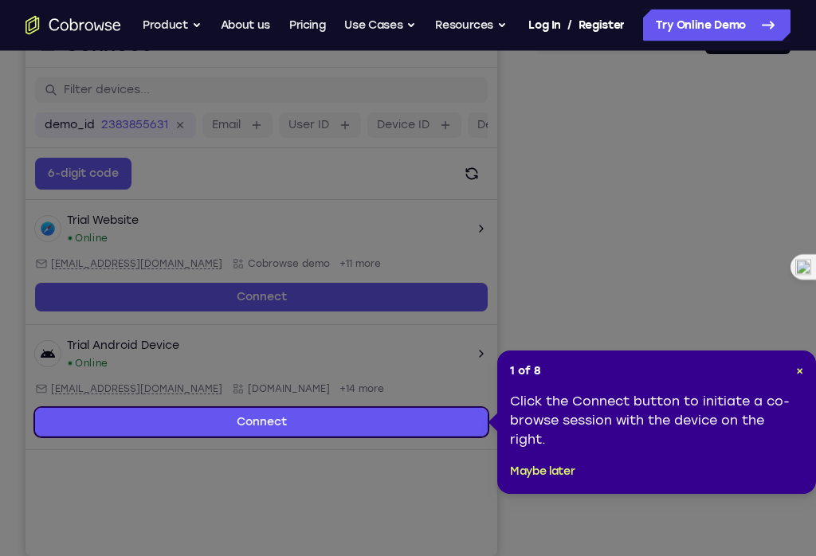
scroll to position [185, 0]
click at [796, 371] on span "×" at bounding box center [799, 371] width 7 height 14
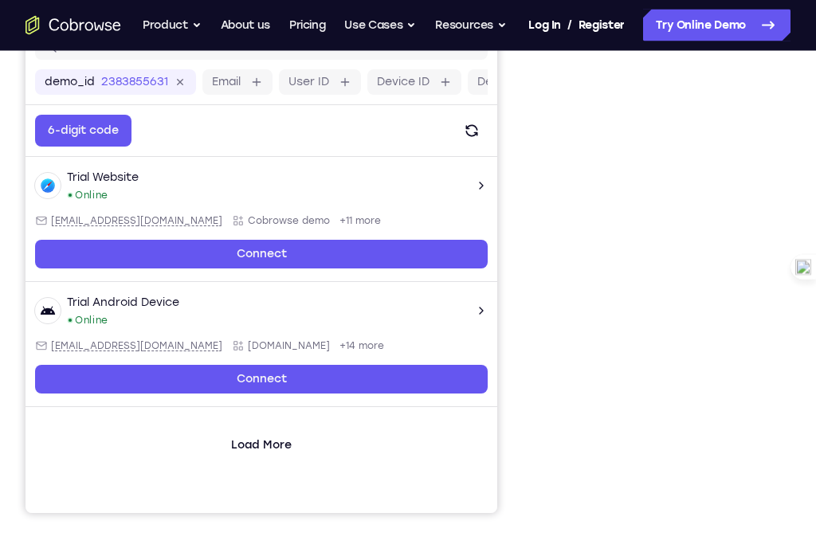
scroll to position [235, 0]
